Goal: Find contact information: Find contact information

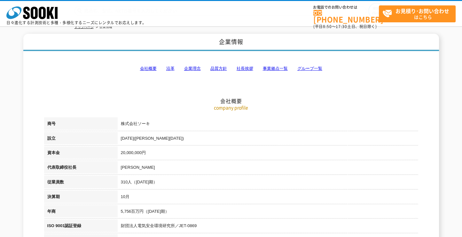
scroll to position [11, 0]
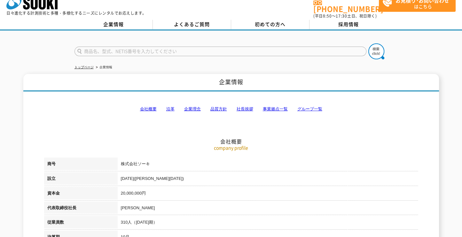
click at [150, 107] on link "会社概要" at bounding box center [148, 109] width 17 height 5
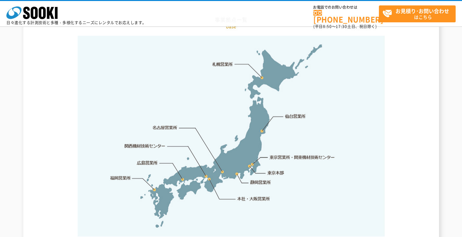
scroll to position [1359, 0]
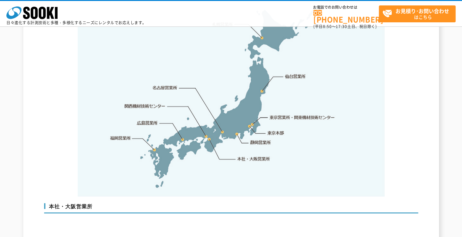
click at [276, 130] on link "東京本部" at bounding box center [276, 133] width 17 height 6
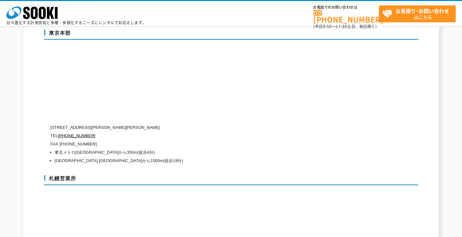
scroll to position [1721, 0]
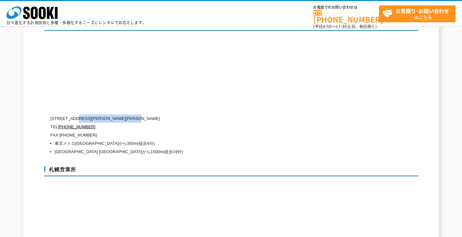
drag, startPoint x: 165, startPoint y: 106, endPoint x: 77, endPoint y: 103, distance: 88.3
click at [77, 115] on p "〒104-0033 東京都中央区新川1-8-6 秩父ビルディング5階" at bounding box center [204, 119] width 307 height 8
copy p "東京都中央区新川1-8-6 秩父ビルディング5階"
